Goal: Check status: Check status

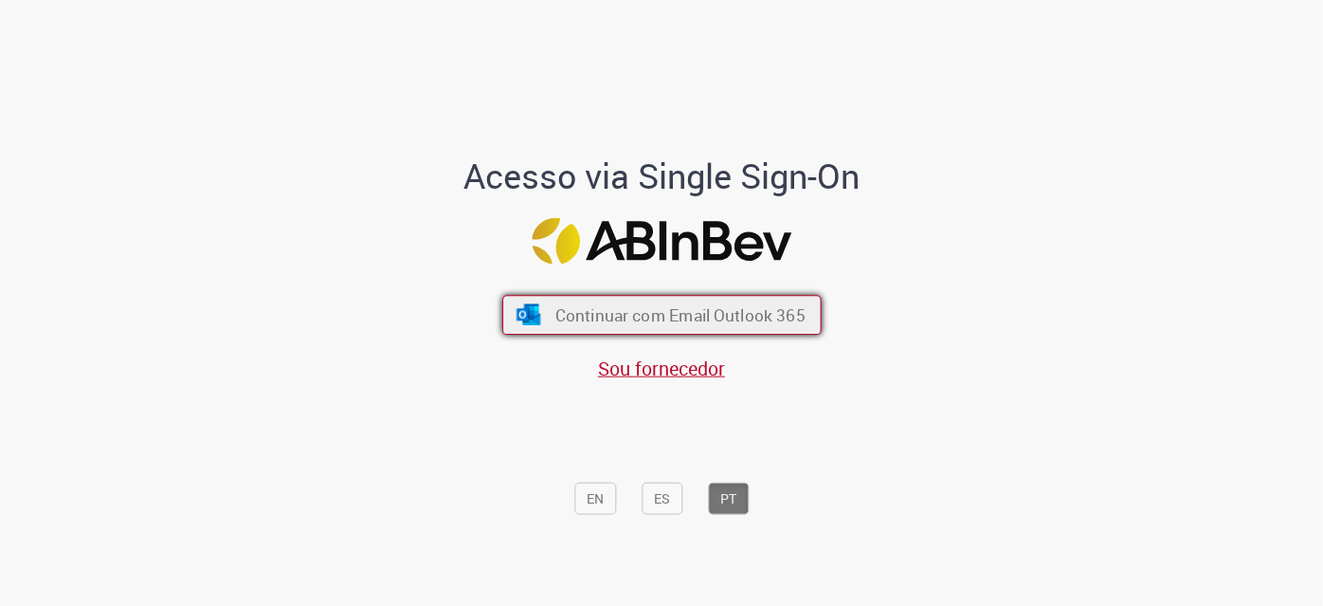
click at [696, 304] on span "Continuar com Email Outlook 365" at bounding box center [679, 315] width 250 height 22
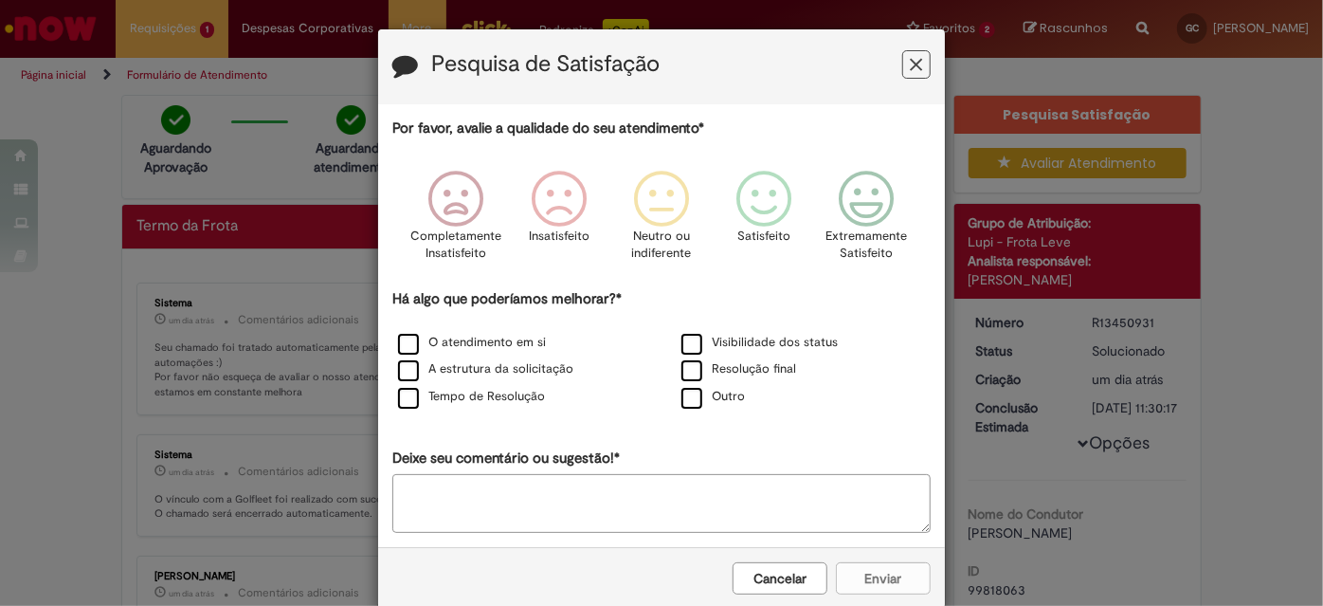
click at [911, 69] on icon "Feedback" at bounding box center [917, 65] width 12 height 20
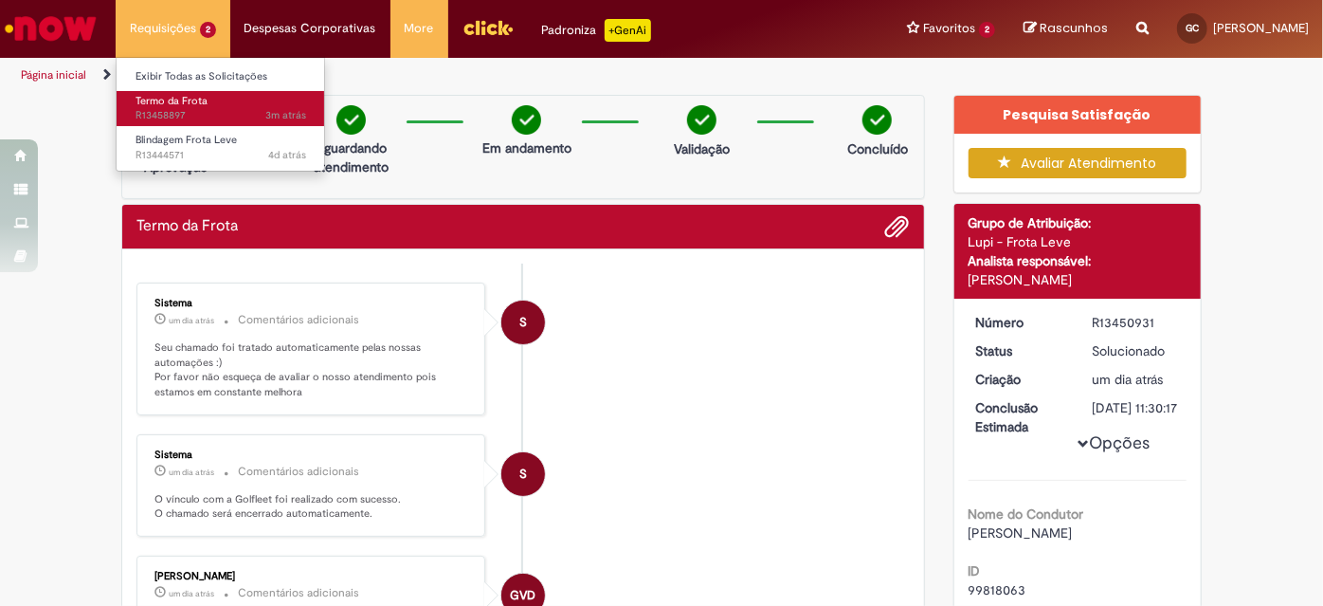
click at [190, 106] on span "Termo da Frota" at bounding box center [172, 101] width 72 height 14
click at [196, 102] on span "Termo da Frota" at bounding box center [172, 101] width 72 height 14
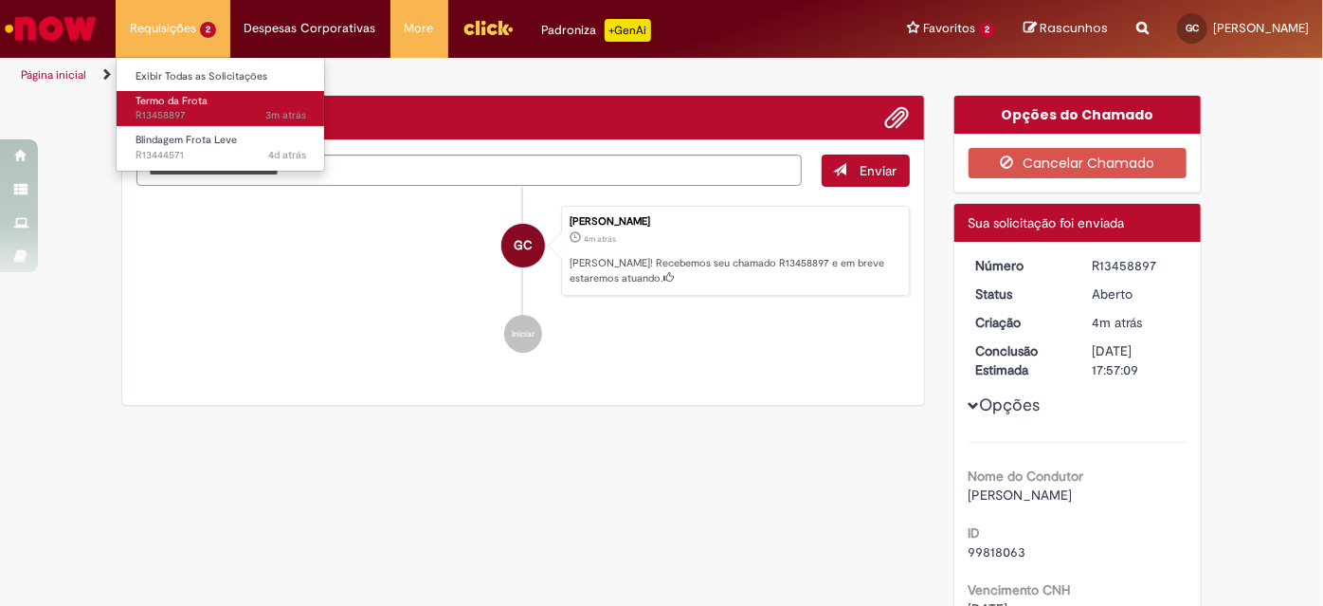
click at [196, 102] on span "Termo da Frota" at bounding box center [172, 101] width 72 height 14
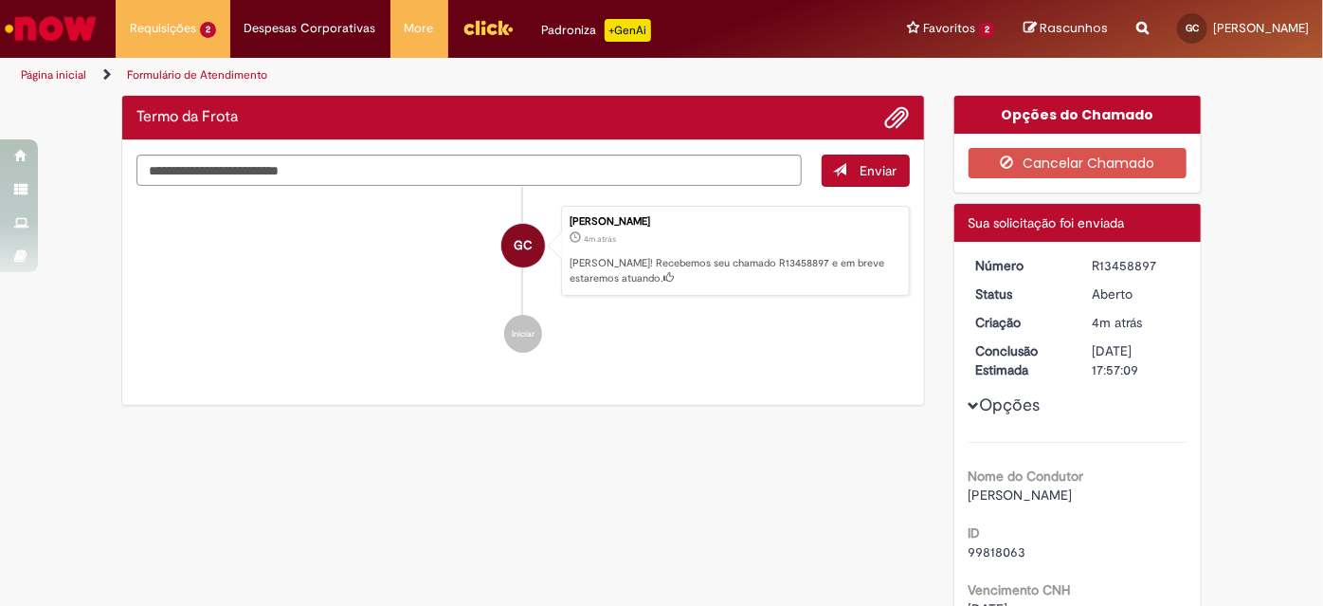
click at [379, 370] on ul "GC Gabriel Uilson Soares Costa 4m atrás 4 minutos atrás Ola! Recebemos seu cham…" at bounding box center [522, 280] width 773 height 186
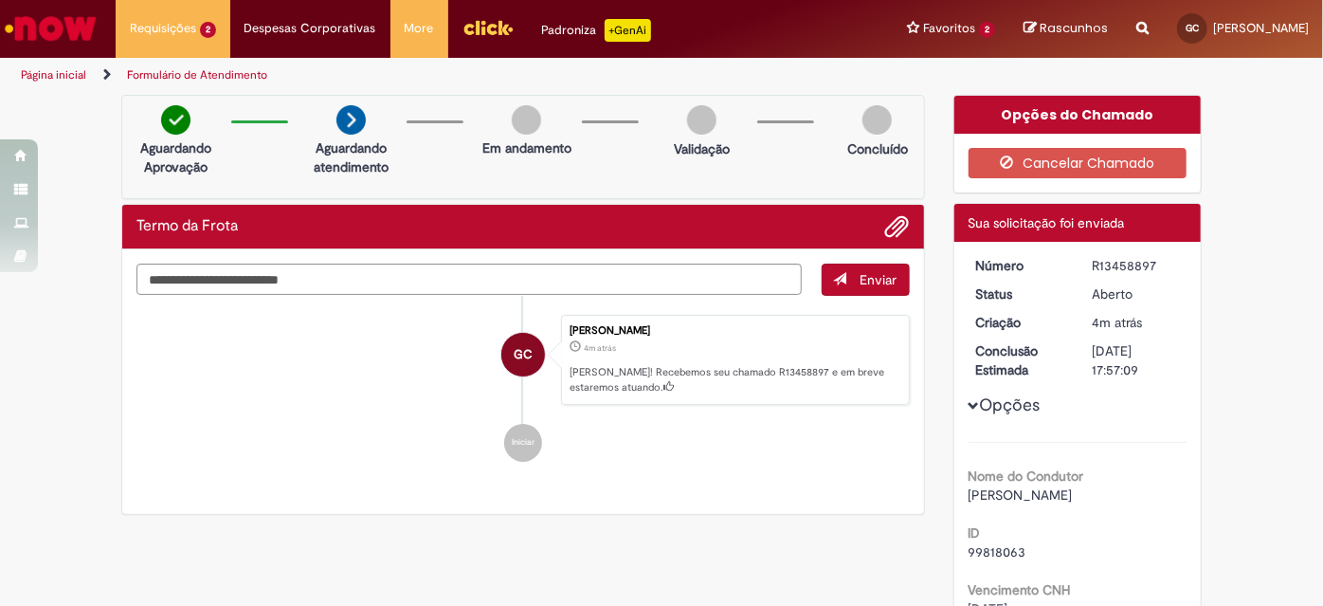
click at [79, 29] on img "Ir para a Homepage" at bounding box center [51, 28] width 98 height 38
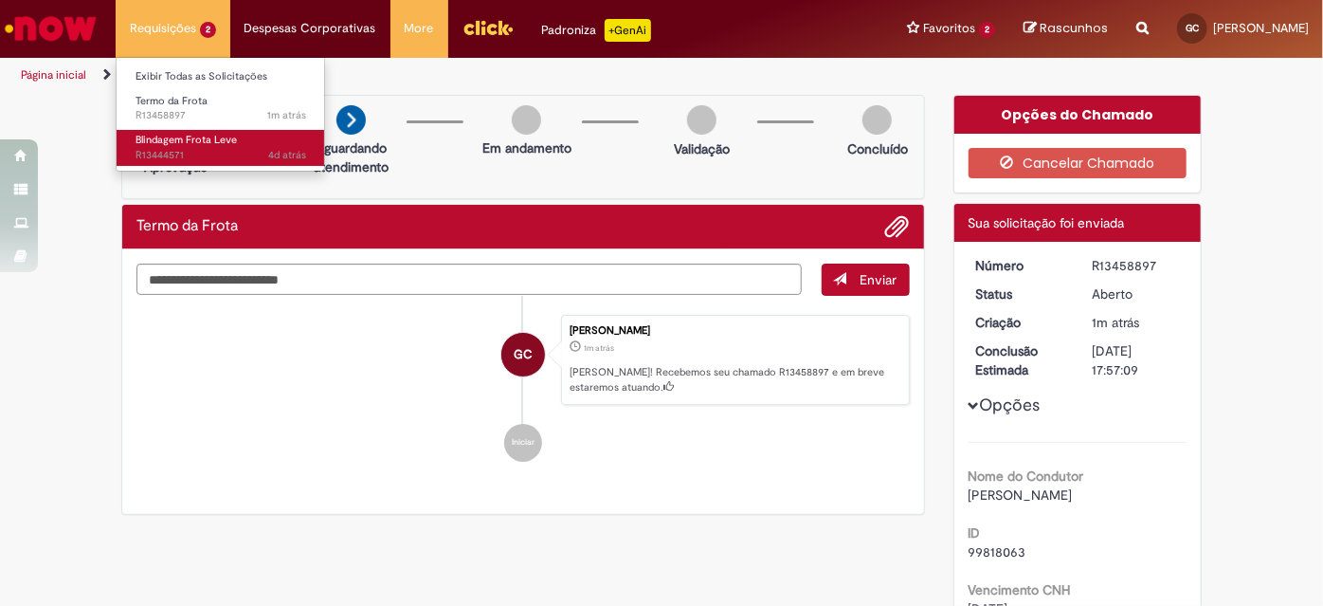
click at [202, 162] on link "Blindagem Frota Leve 4d atrás 4 dias atrás R13444571" at bounding box center [221, 147] width 209 height 35
click at [202, 150] on span "4d atrás 4 dias atrás R13444571" at bounding box center [221, 155] width 171 height 15
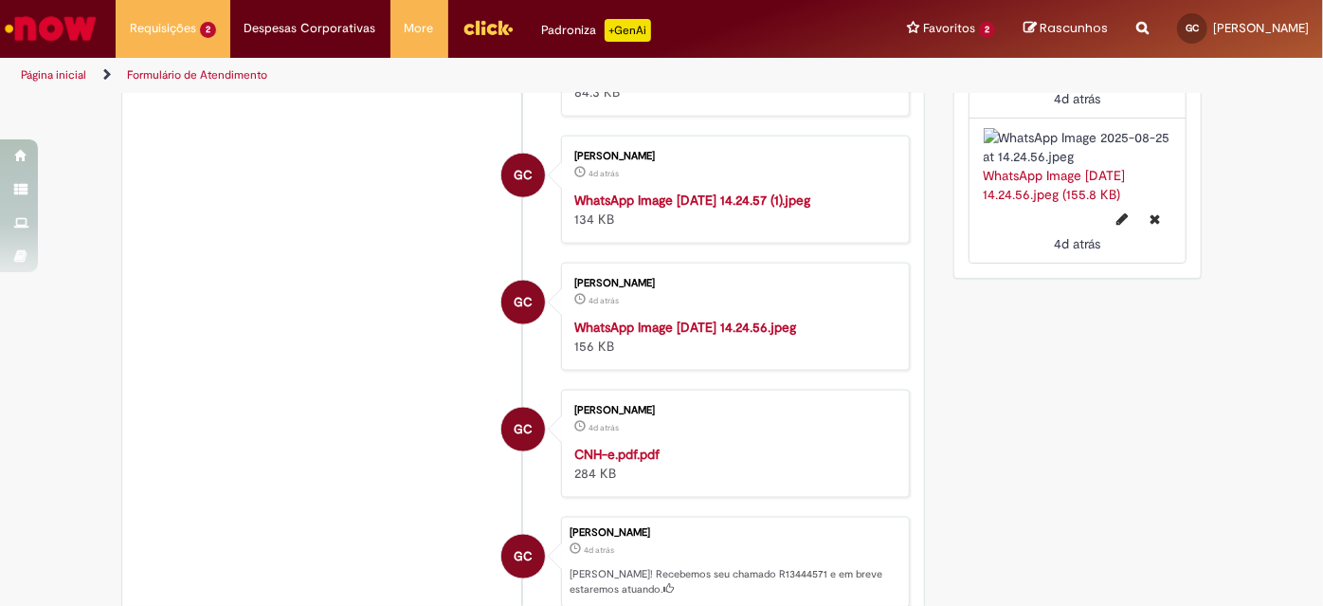
scroll to position [602, 0]
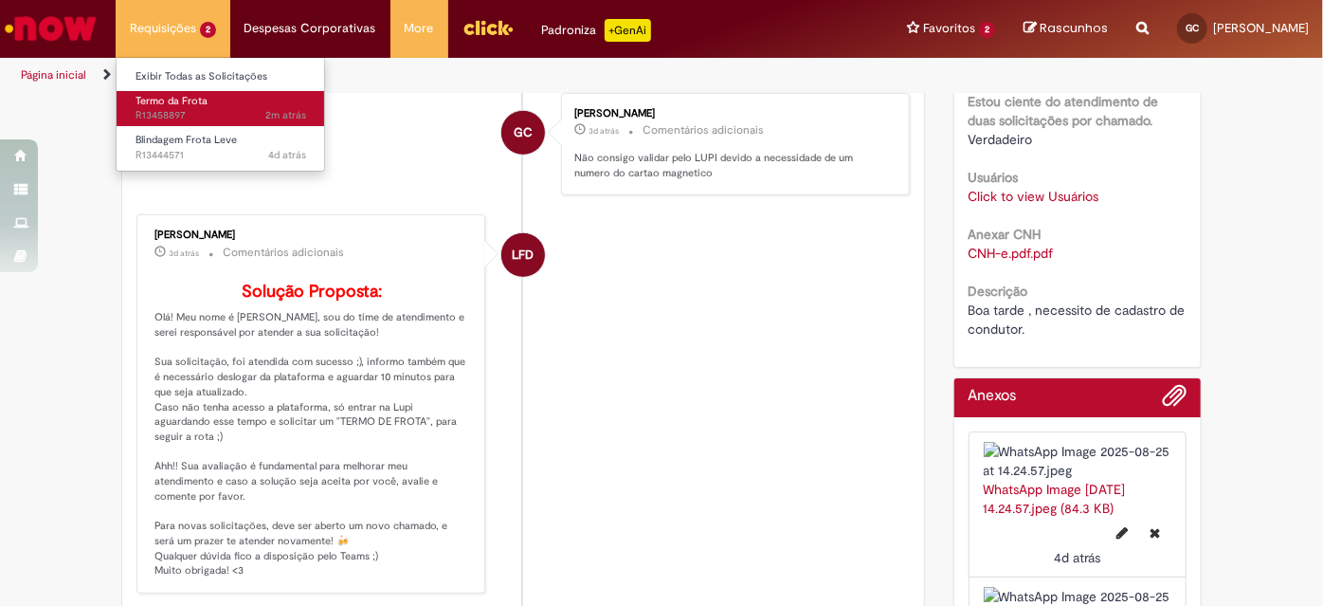
click at [185, 108] on link "Termo da Frota 2m atrás 2 minutos atrás R13458897" at bounding box center [221, 108] width 209 height 35
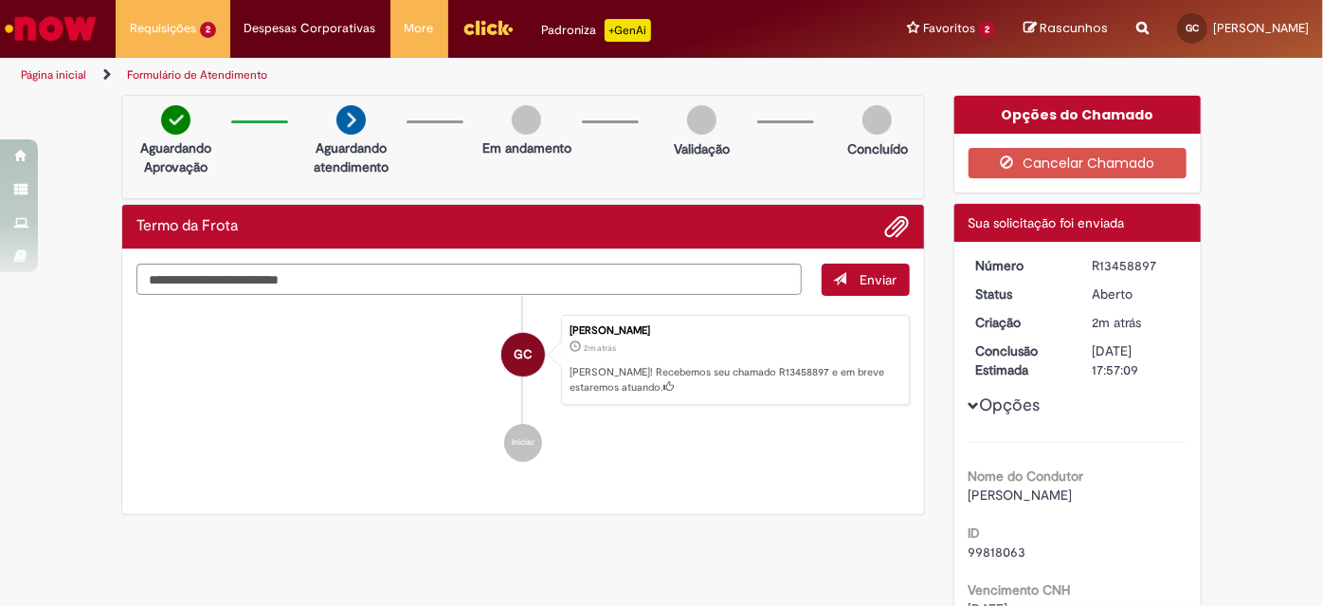
click at [82, 36] on img "Ir para a Homepage" at bounding box center [51, 28] width 98 height 38
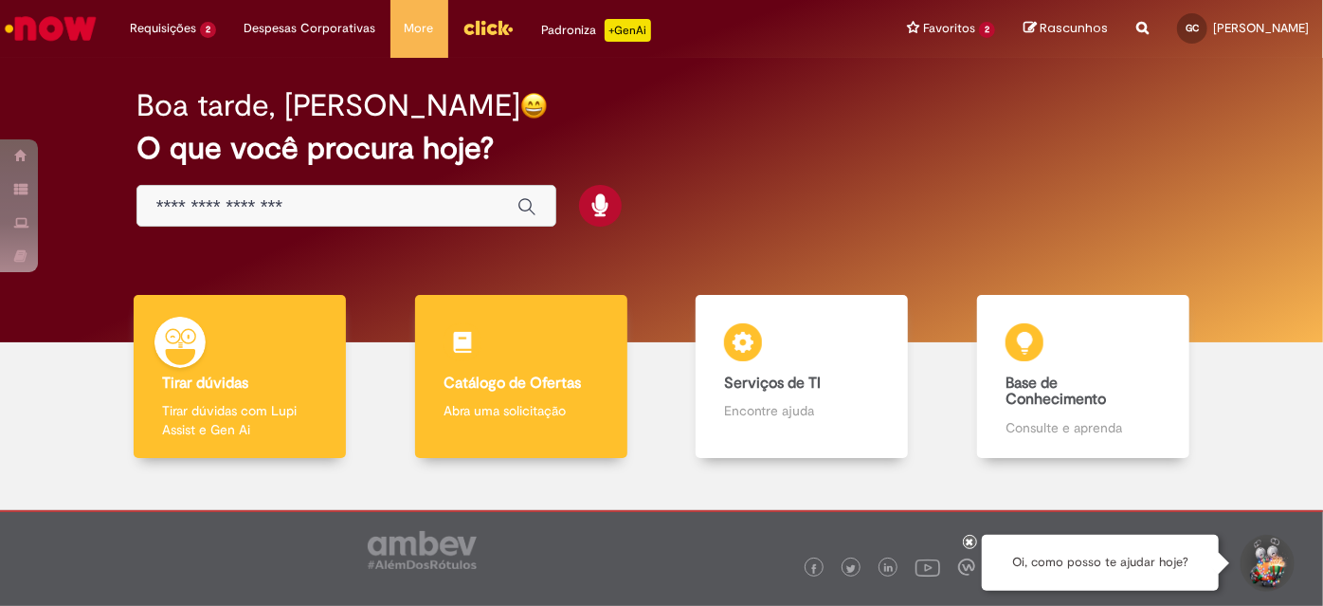
scroll to position [72, 0]
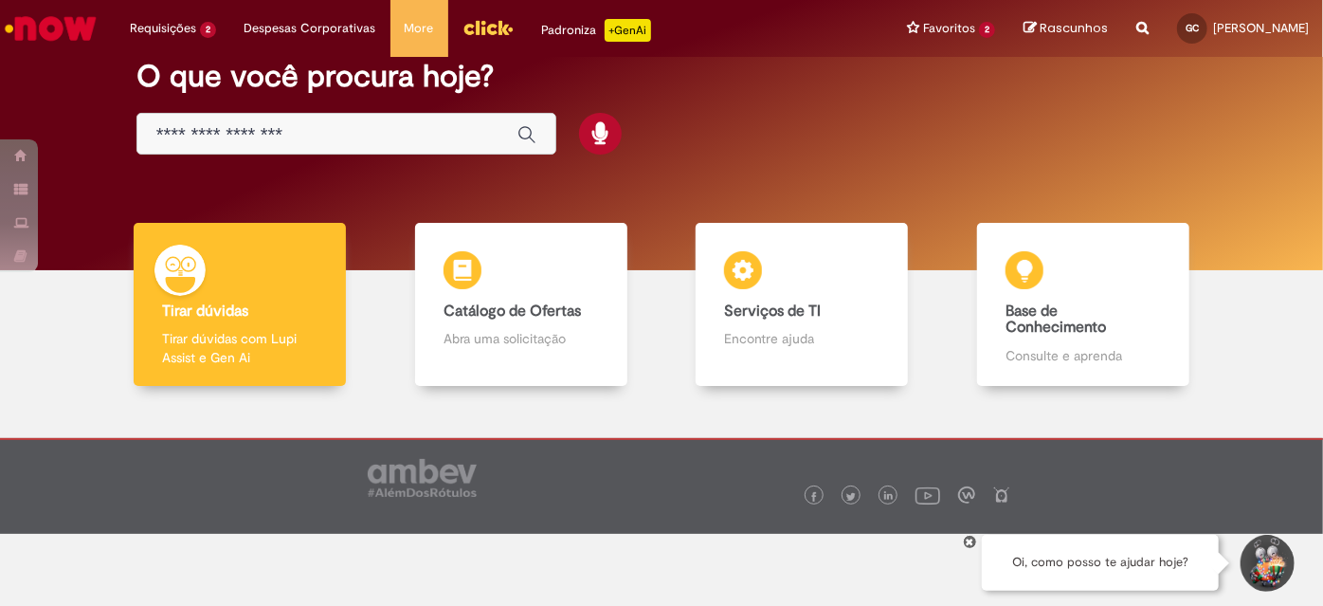
click at [349, 472] on div at bounding box center [309, 468] width 353 height 57
click at [367, 411] on div at bounding box center [661, 503] width 1295 height 206
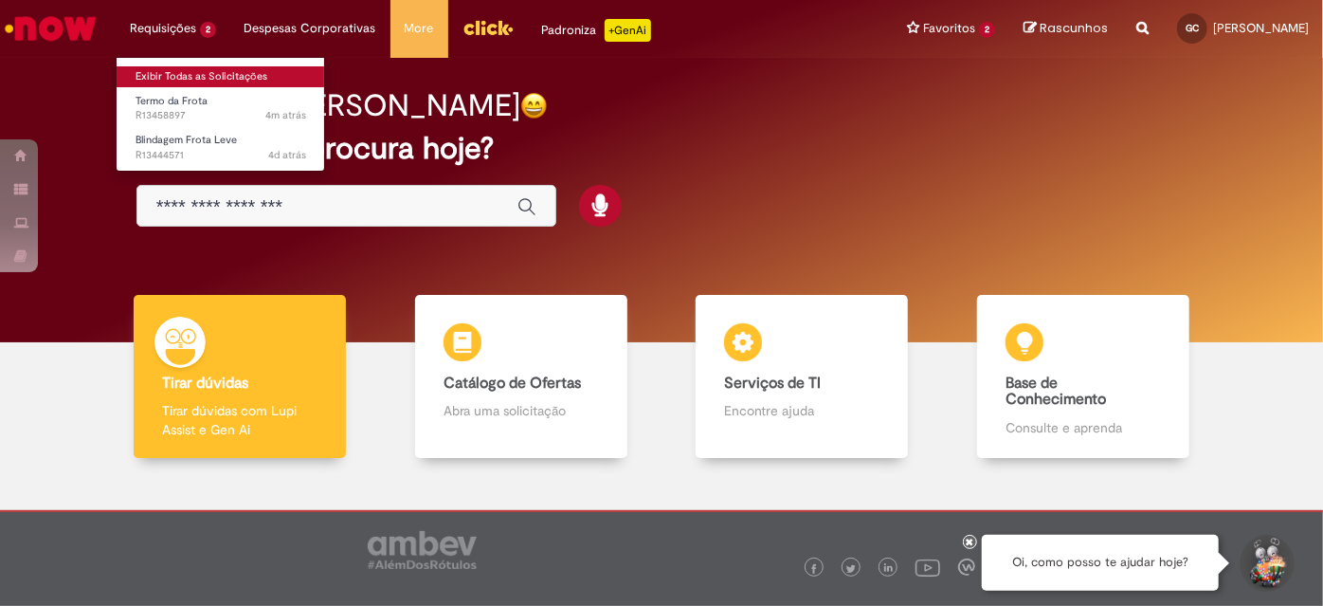
click at [197, 69] on link "Exibir Todas as Solicitações" at bounding box center [221, 76] width 209 height 21
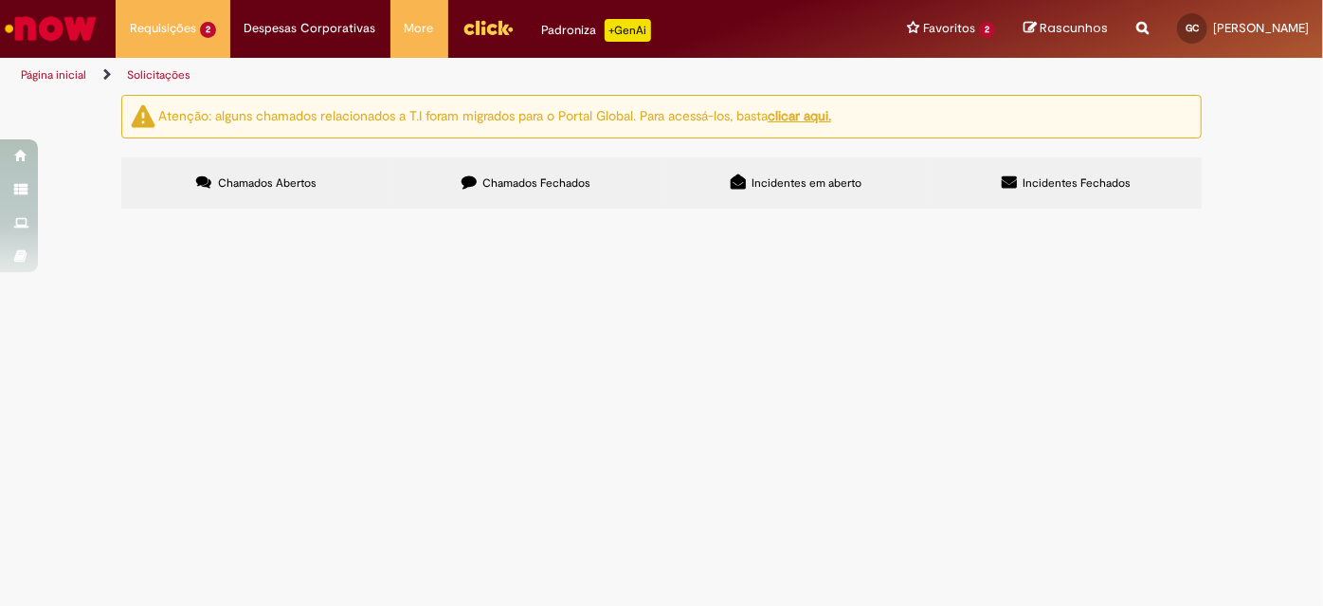
click at [535, 197] on label "Chamados Fechados" at bounding box center [526, 182] width 270 height 51
click at [0, 0] on span "Termo da Frota" at bounding box center [0, 0] width 0 height 0
click at [0, 0] on td at bounding box center [0, 0] width 0 height 0
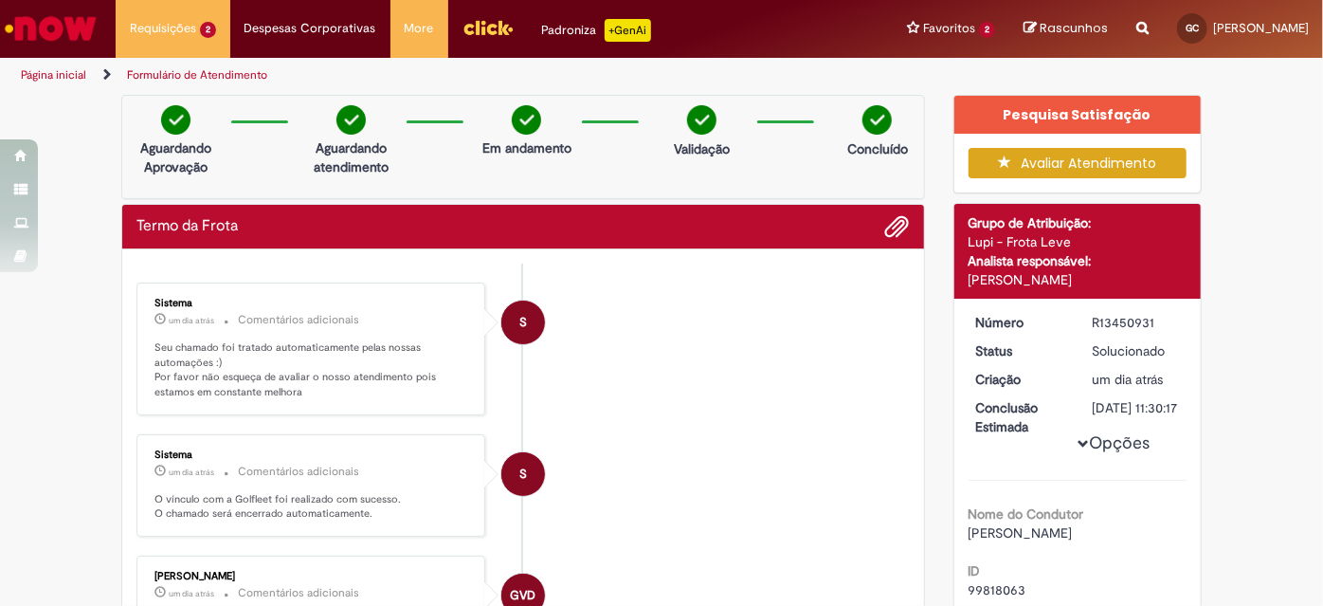
click at [1073, 118] on div "Pesquisa Satisfação" at bounding box center [1077, 115] width 247 height 38
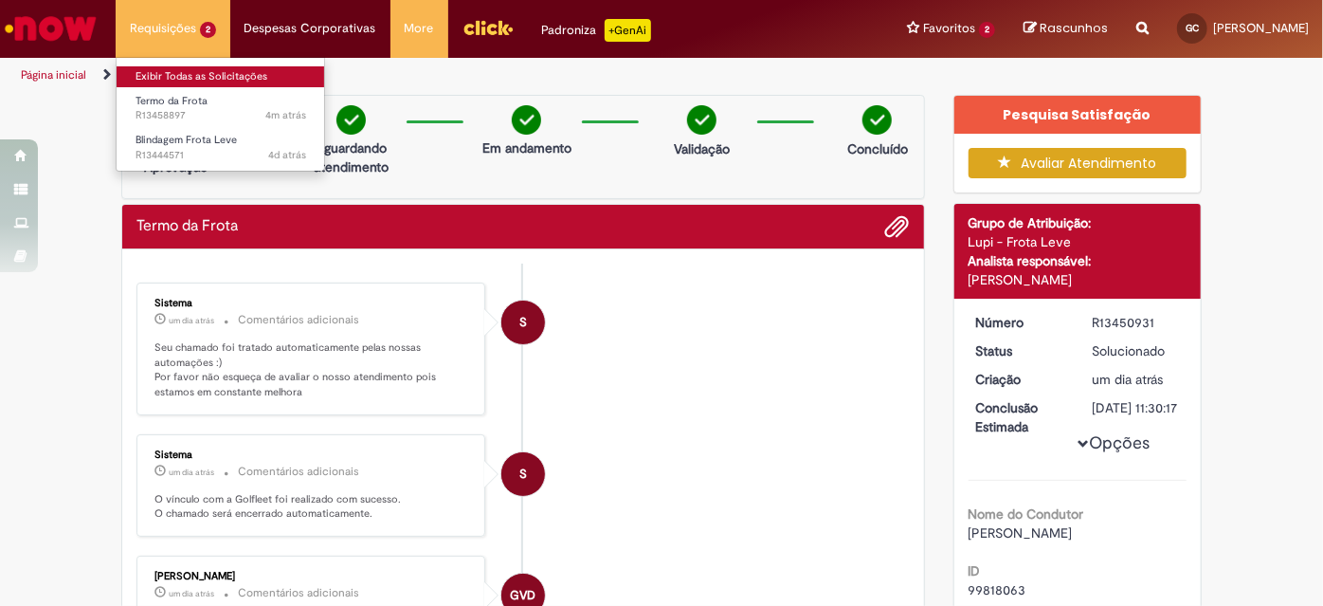
click at [198, 84] on link "Exibir Todas as Solicitações" at bounding box center [221, 76] width 209 height 21
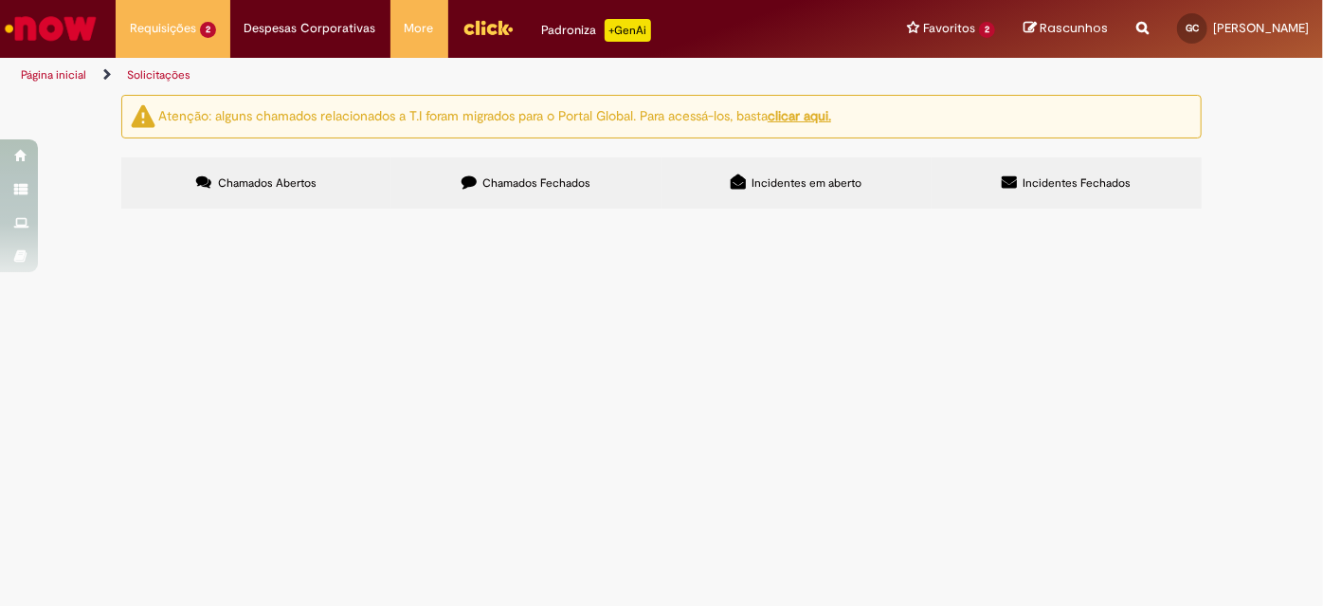
click at [781, 195] on label "Incidentes em aberto" at bounding box center [797, 182] width 270 height 51
click at [1007, 178] on icon at bounding box center [1009, 181] width 15 height 15
click at [783, 188] on span "Incidentes em aberto" at bounding box center [808, 182] width 110 height 15
click at [533, 157] on div "Chamados Abertos Chamados Fechados Incidentes em aberto Incidentes Fechados Ite…" at bounding box center [661, 157] width 1080 height 0
click at [550, 189] on span "Chamados Fechados" at bounding box center [537, 182] width 108 height 15
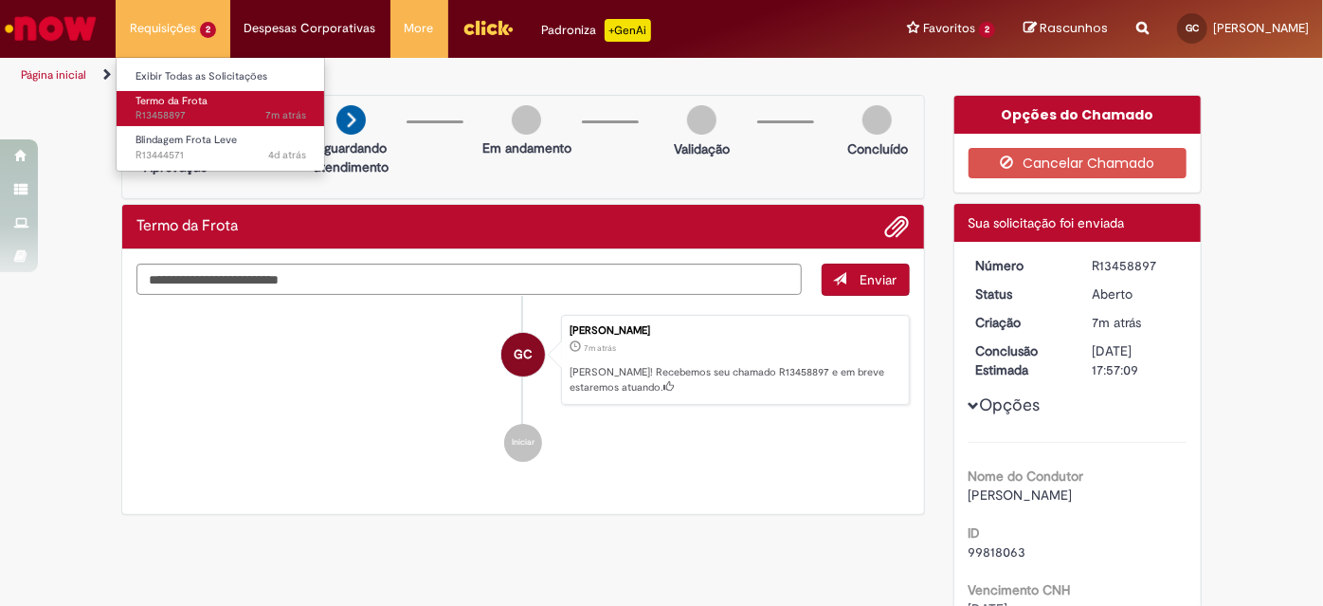
click at [216, 114] on span "7m atrás 7 minutos atrás R13458897" at bounding box center [221, 115] width 171 height 15
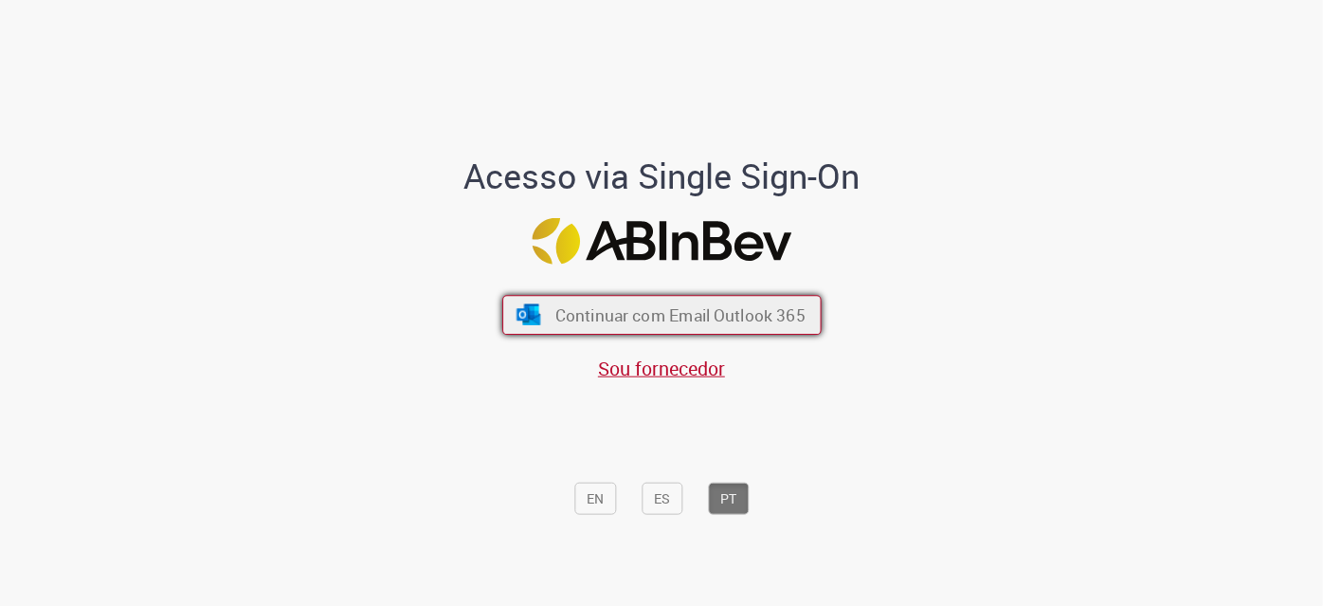
drag, startPoint x: 687, startPoint y: 305, endPoint x: 690, endPoint y: 323, distance: 18.2
click at [687, 305] on span "Continuar com Email Outlook 365" at bounding box center [679, 315] width 250 height 22
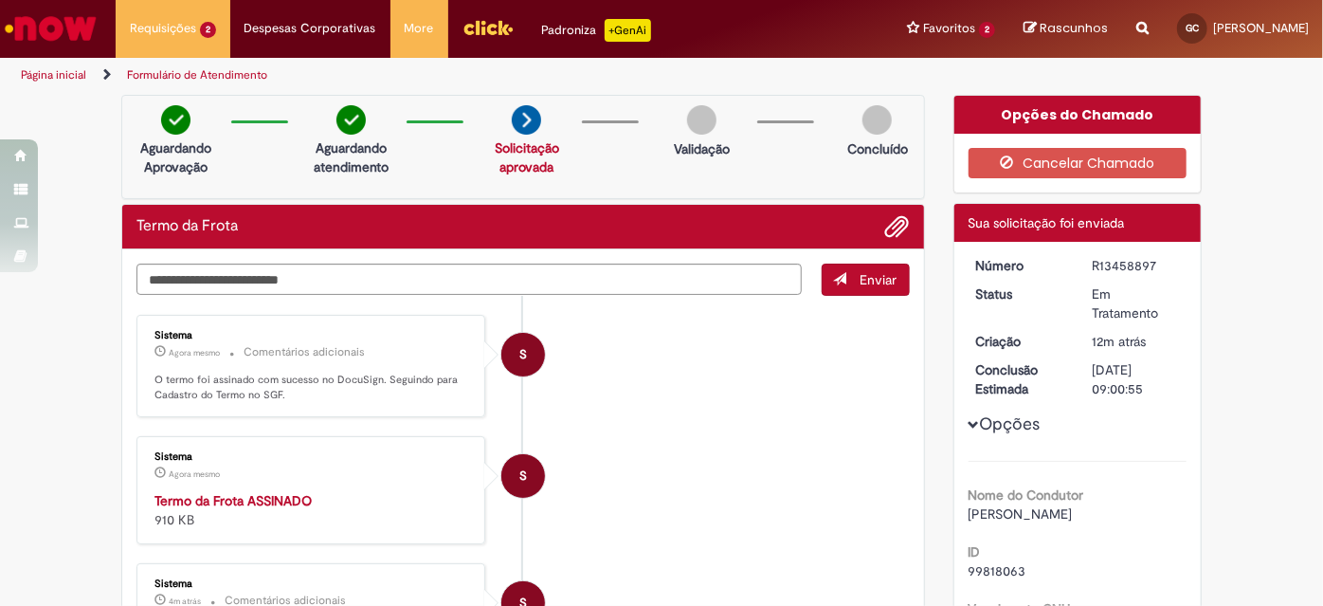
scroll to position [85, 0]
